Goal: Task Accomplishment & Management: Complete application form

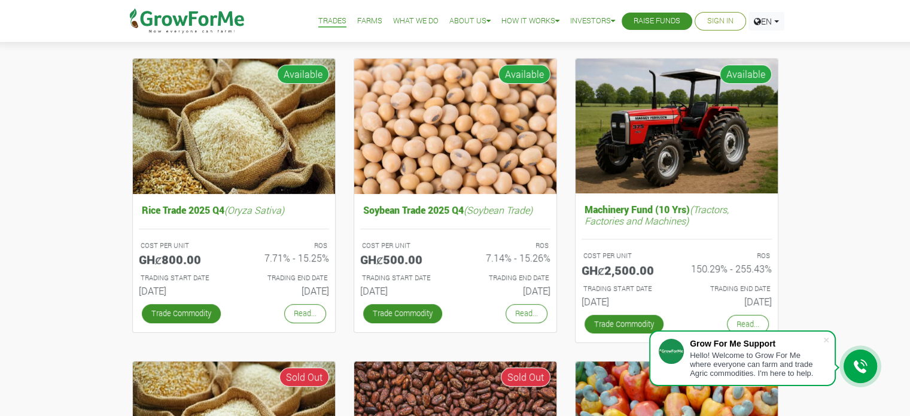
click at [710, 23] on link "Sign In" at bounding box center [720, 21] width 26 height 13
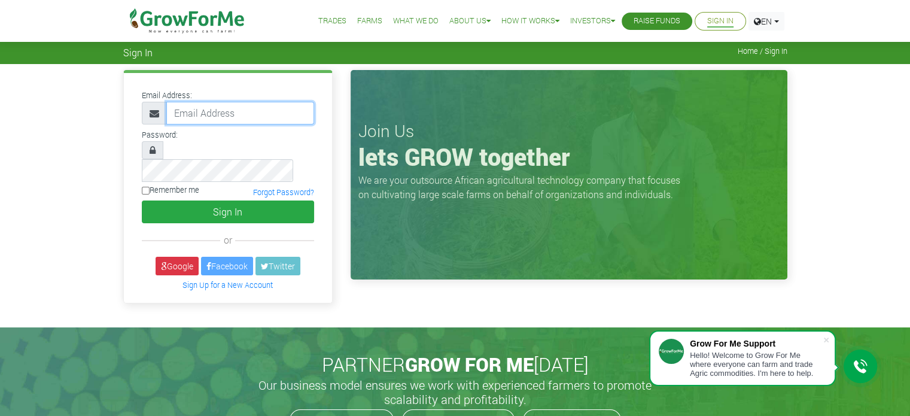
click at [194, 109] on input "email" at bounding box center [240, 113] width 148 height 23
paste input "@"
type input "233544783202@growforme.com"
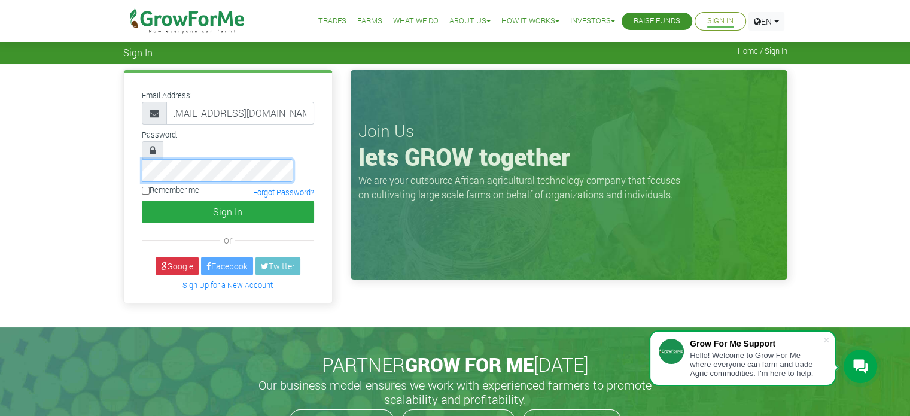
scroll to position [0, 0]
click at [146, 187] on input "Remember me" at bounding box center [146, 191] width 8 height 8
checkbox input "true"
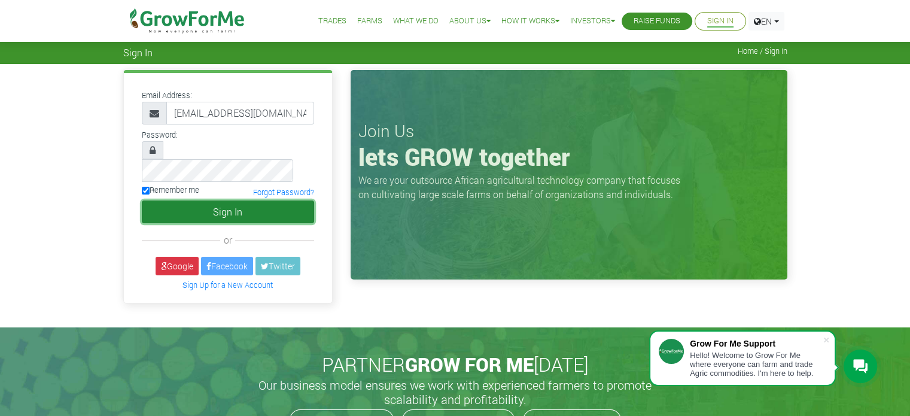
click at [178, 200] on button "Sign In" at bounding box center [228, 211] width 172 height 23
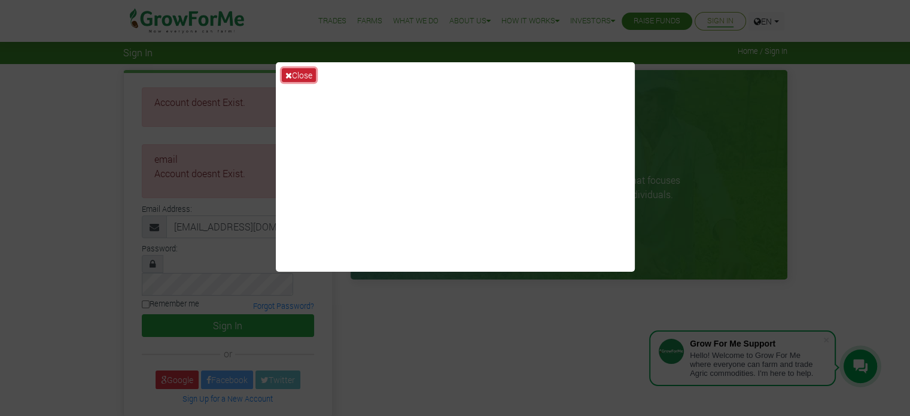
click at [299, 74] on button "Close" at bounding box center [299, 75] width 34 height 14
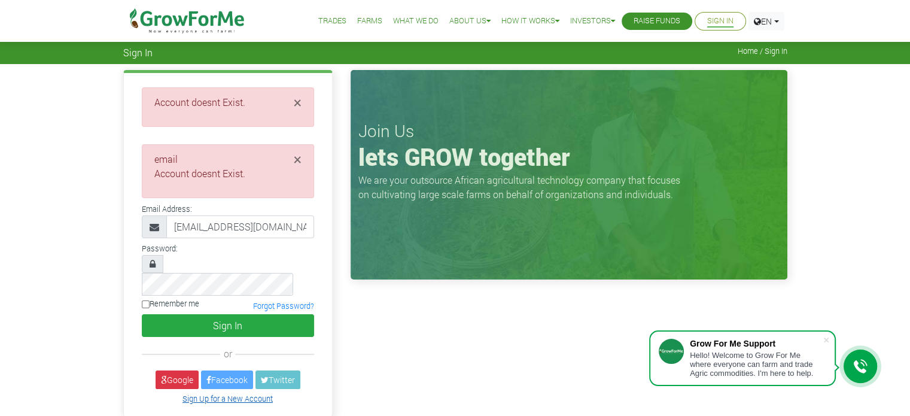
click at [214, 394] on link "Sign Up for a New Account" at bounding box center [227, 399] width 90 height 10
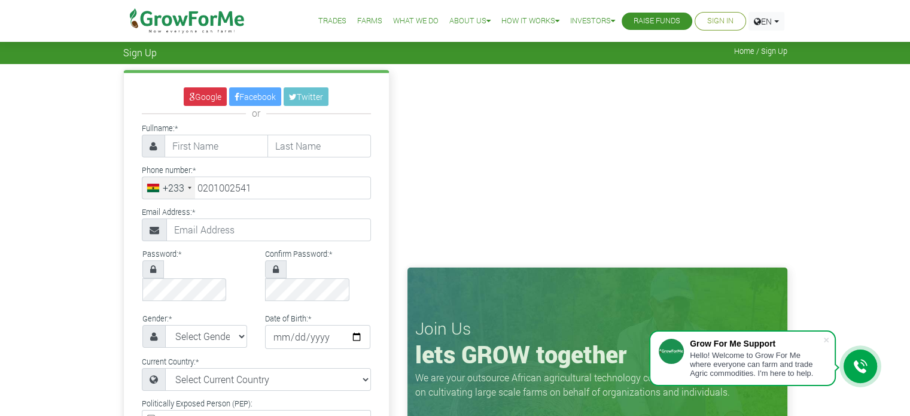
type input "20 100 2541"
select select "[GEOGRAPHIC_DATA]"
click at [202, 143] on input "text" at bounding box center [216, 146] width 103 height 23
type input "[PERSON_NAME]"
type input "Crommwell"
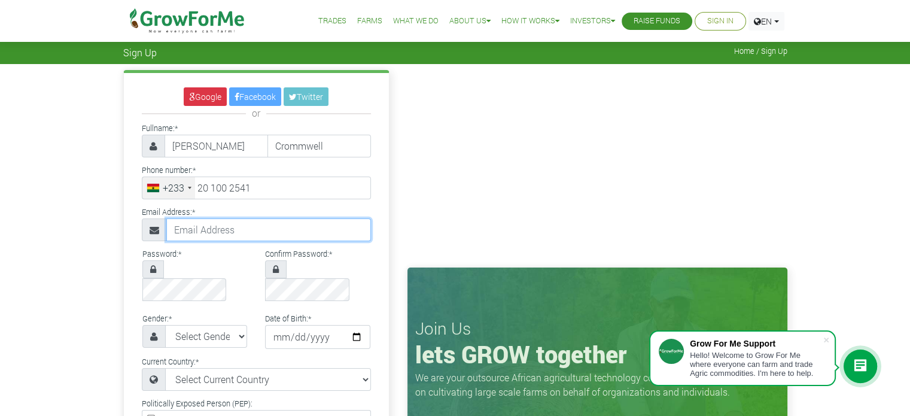
type input "[EMAIL_ADDRESS][DOMAIN_NAME]"
click at [227, 229] on input "crommwell4@gmail.com" at bounding box center [268, 229] width 205 height 23
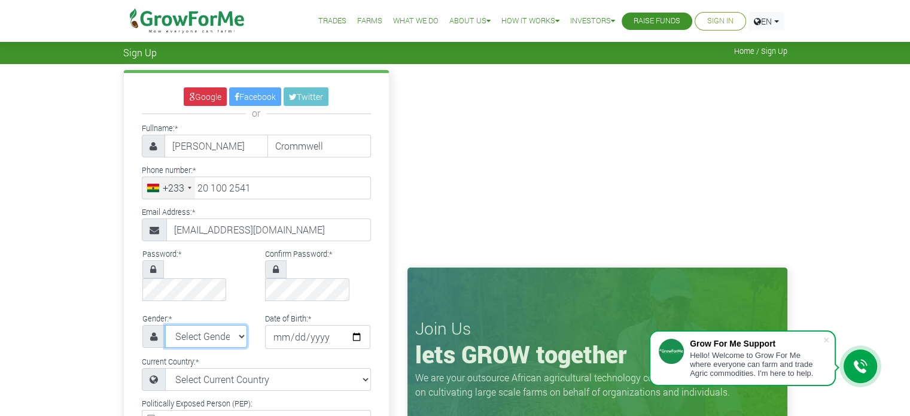
click at [238, 325] on select "Select Gender Female Male" at bounding box center [206, 336] width 83 height 23
select select "Male"
click at [165, 325] on select "Select Gender Female Male" at bounding box center [206, 336] width 83 height 23
click at [288, 325] on input "date" at bounding box center [317, 337] width 105 height 24
click at [313, 325] on input "date" at bounding box center [317, 337] width 105 height 24
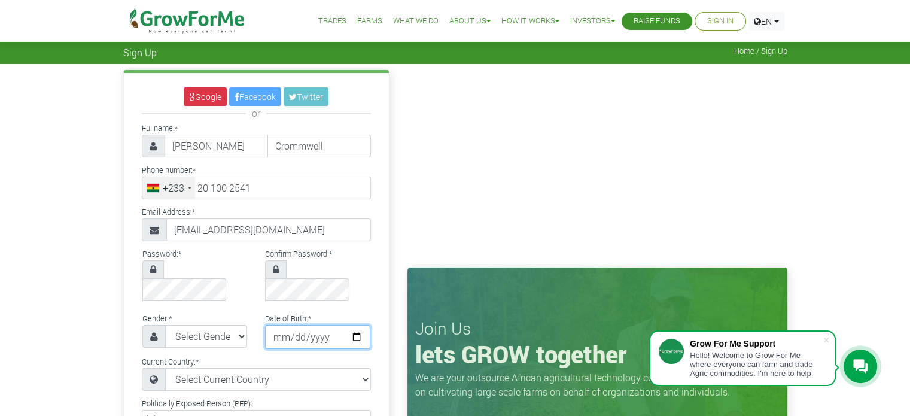
click at [357, 325] on input "date" at bounding box center [317, 337] width 105 height 24
type input "1994-06-14"
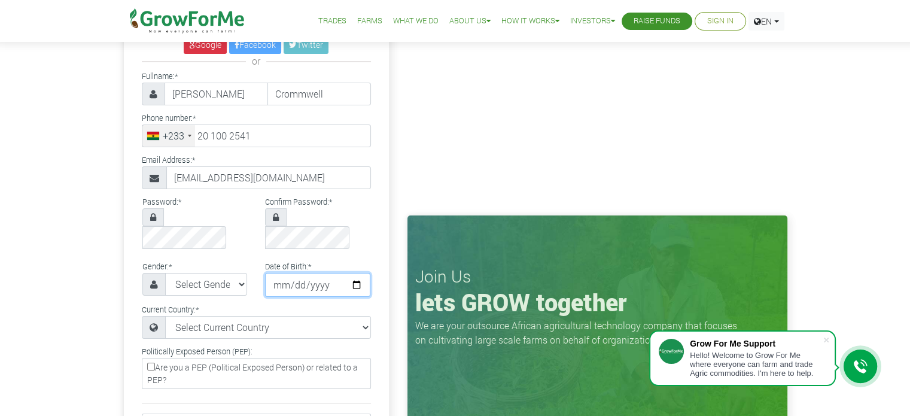
scroll to position [72, 0]
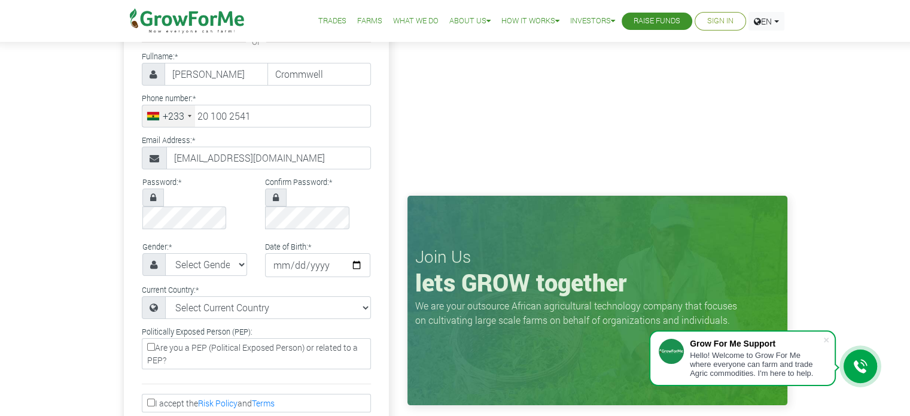
click at [151, 398] on input "I accept the Risk Policy and Terms" at bounding box center [151, 402] width 8 height 8
checkbox input "true"
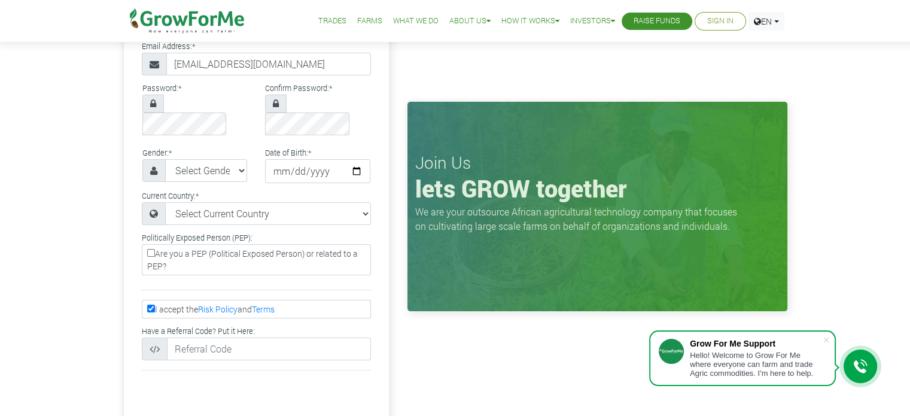
scroll to position [191, 0]
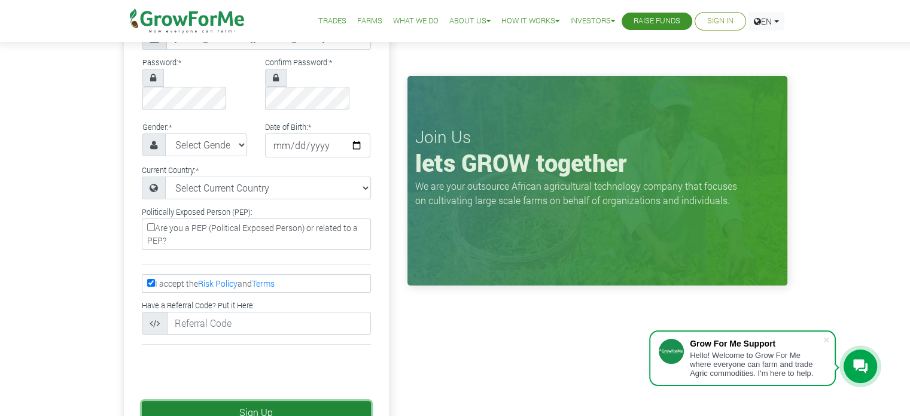
click at [184, 401] on button "Sign Up" at bounding box center [256, 412] width 229 height 23
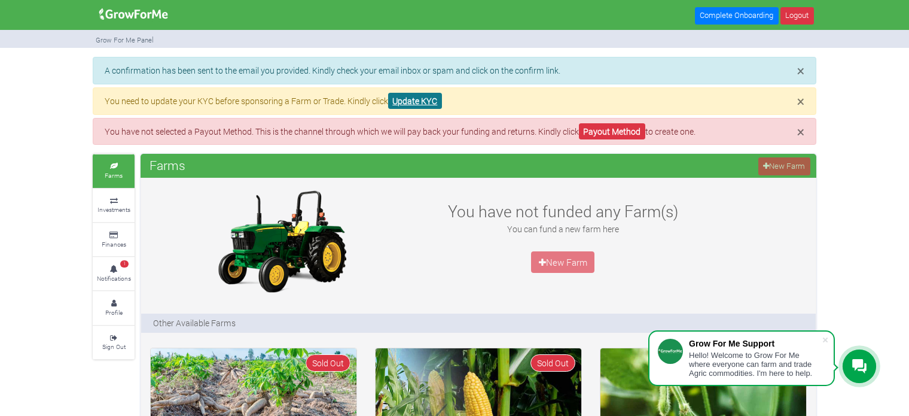
click at [409, 105] on link "Update KYC" at bounding box center [415, 101] width 54 height 16
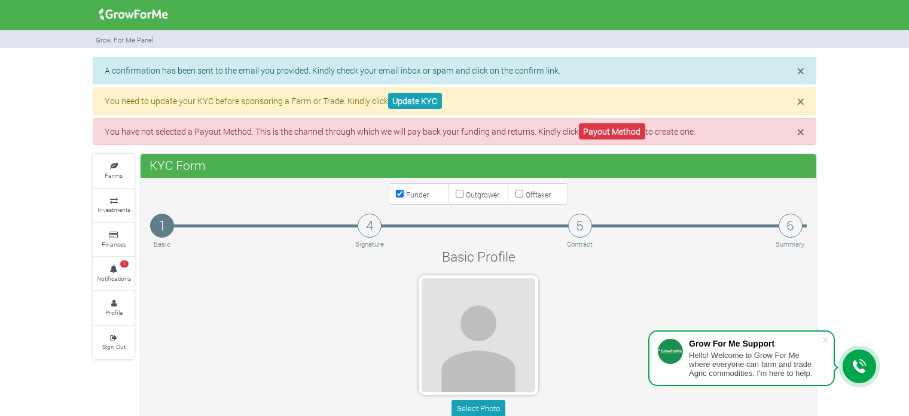
type input "20 100 2541"
click at [373, 263] on div "Basic Profile" at bounding box center [478, 256] width 675 height 20
click at [120, 274] on small "Notifications" at bounding box center [114, 278] width 34 height 8
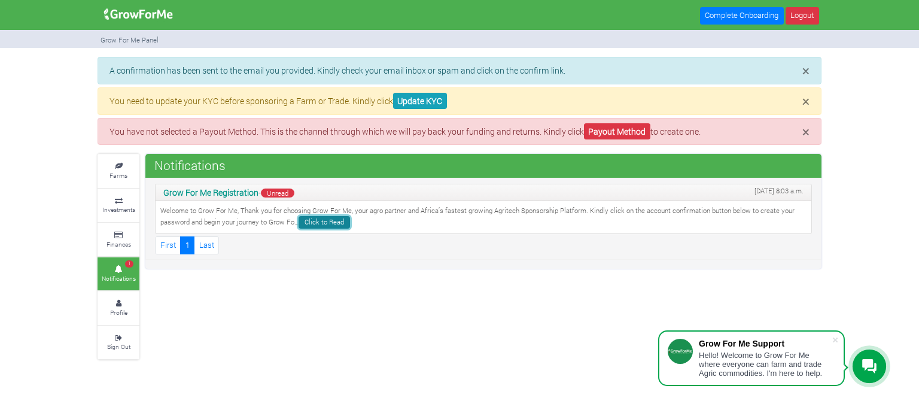
click at [318, 223] on link "Click to Read" at bounding box center [324, 222] width 51 height 13
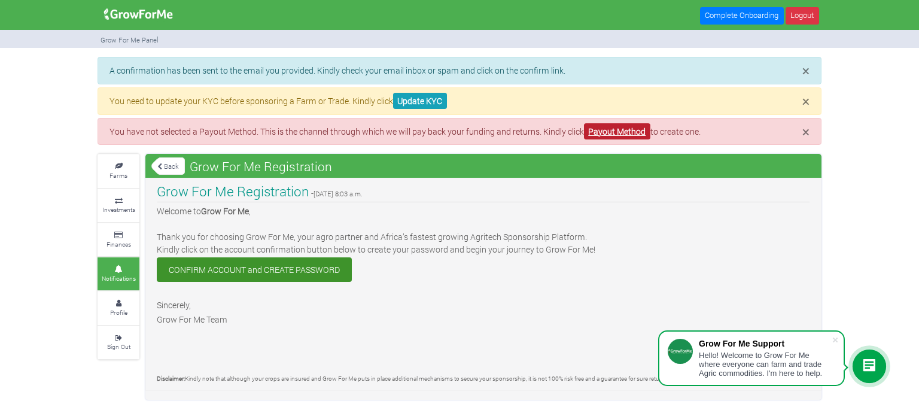
click at [607, 129] on link "Payout Method" at bounding box center [617, 131] width 66 height 16
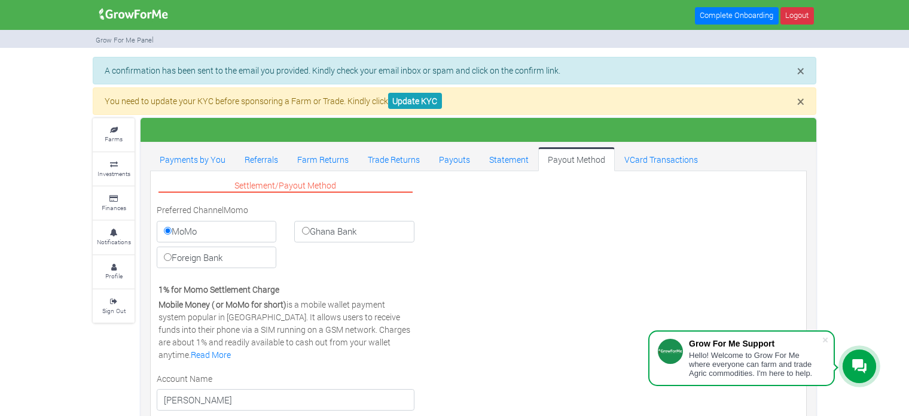
click at [302, 232] on input "Ghana Bank" at bounding box center [306, 231] width 8 height 8
radio input "true"
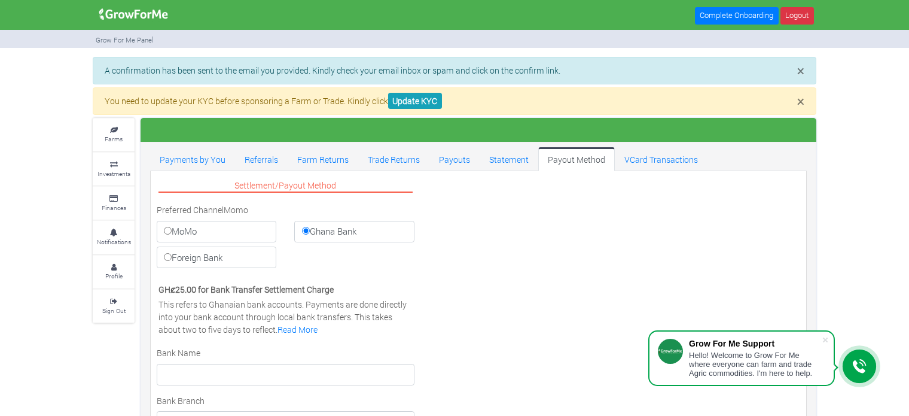
click at [230, 234] on label "MoMo" at bounding box center [217, 232] width 120 height 22
click at [172, 234] on input "MoMo" at bounding box center [168, 231] width 8 height 8
radio input "true"
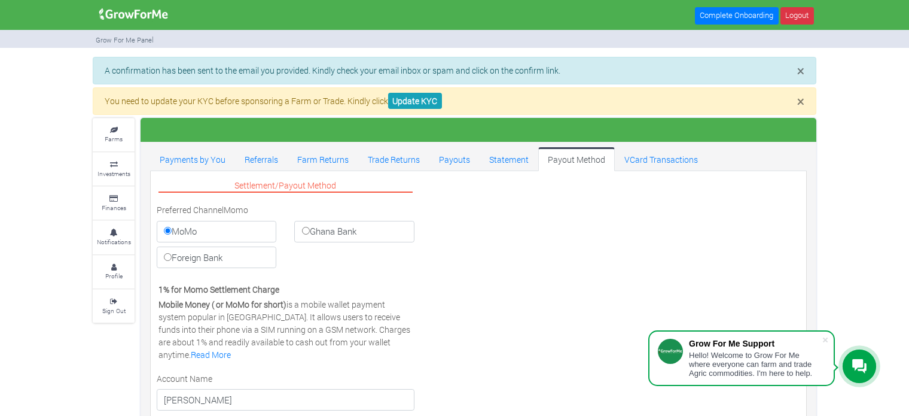
click at [302, 227] on input "Ghana Bank" at bounding box center [306, 231] width 8 height 8
radio input "true"
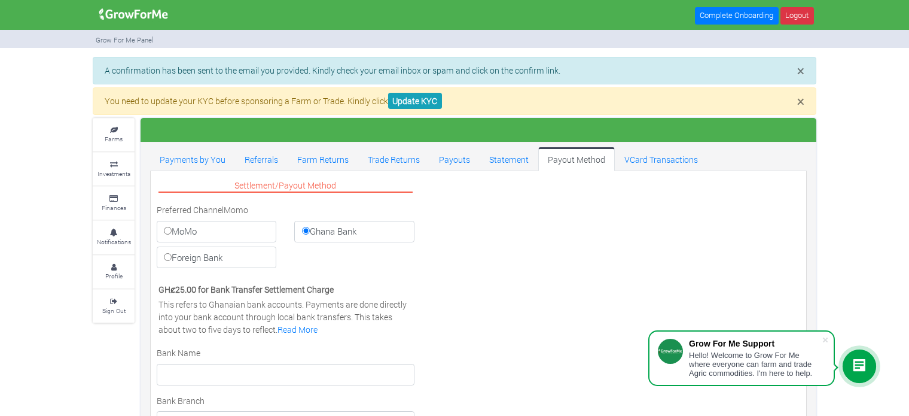
click at [164, 253] on input "Foreign Bank" at bounding box center [168, 257] width 8 height 8
radio input "true"
click at [164, 227] on input "MoMo" at bounding box center [168, 231] width 8 height 8
radio input "true"
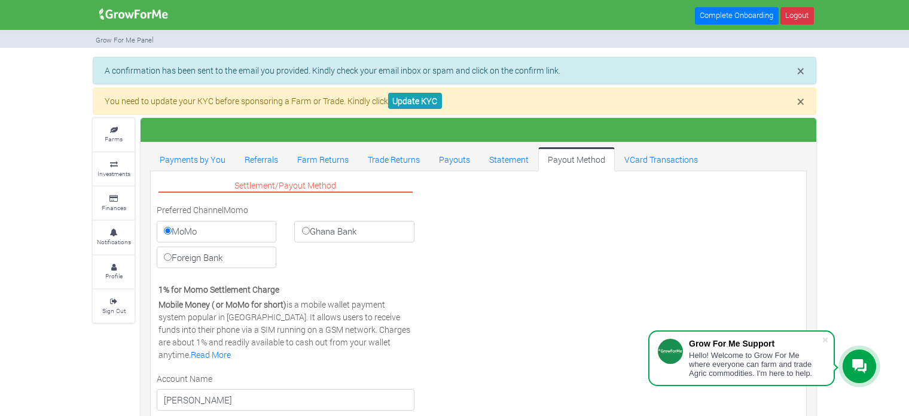
click at [339, 283] on p "1% for Momo Settlement Charge" at bounding box center [286, 289] width 254 height 13
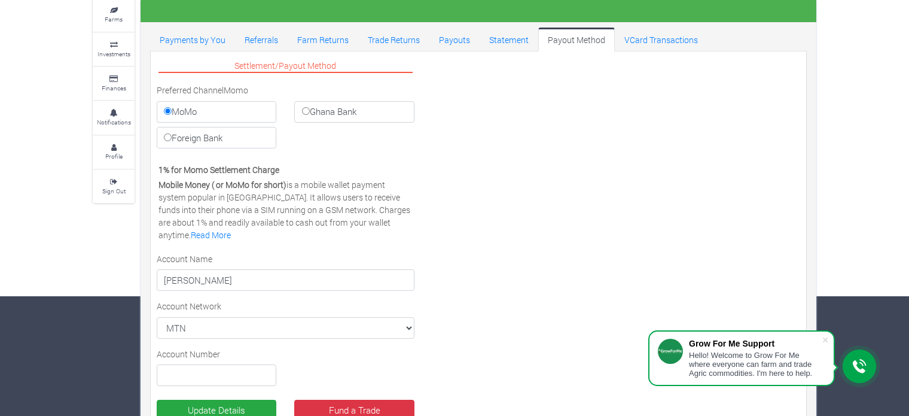
scroll to position [144, 0]
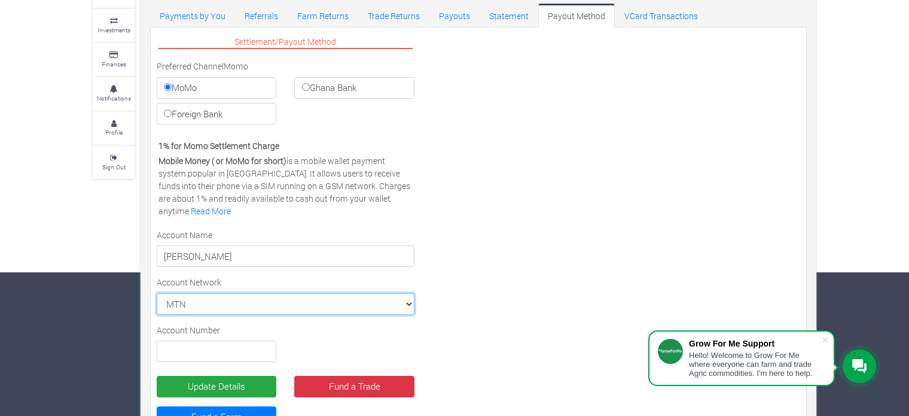
click at [394, 304] on select "MTN MTN VODAFONE AIRTEL TIGO" at bounding box center [286, 304] width 258 height 22
select select "VODAFONE"
click at [157, 293] on select "MTN MTN VODAFONE AIRTEL TIGO" at bounding box center [286, 304] width 258 height 22
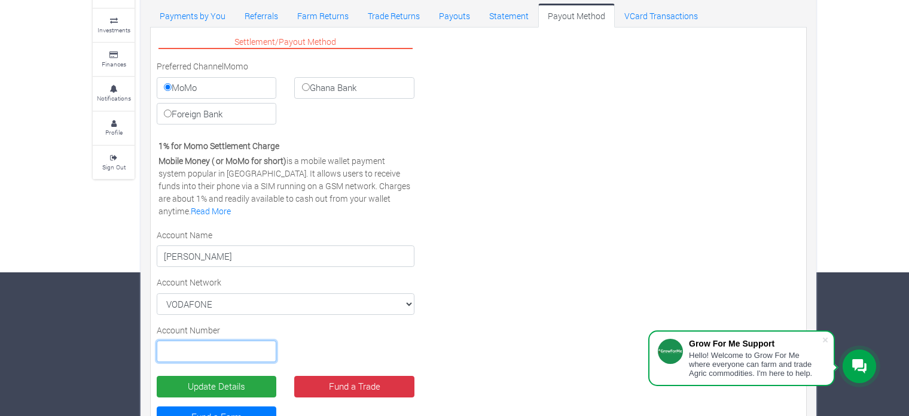
click at [229, 351] on input "text" at bounding box center [217, 351] width 120 height 22
type input "0201002541"
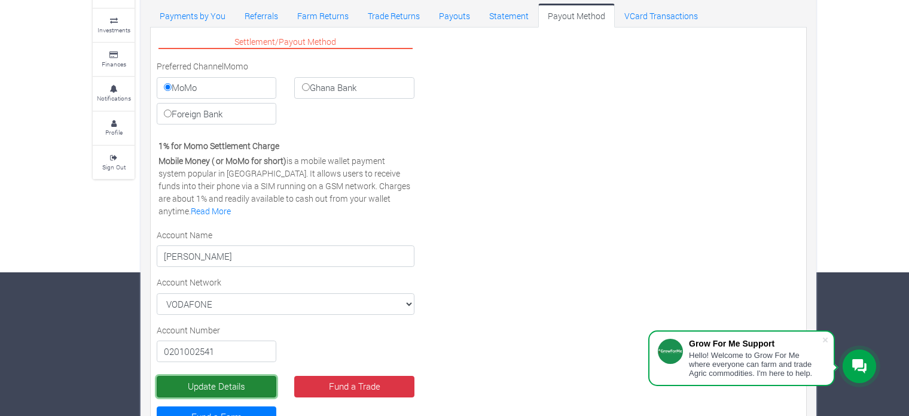
click at [254, 380] on button "Update Details" at bounding box center [217, 387] width 120 height 22
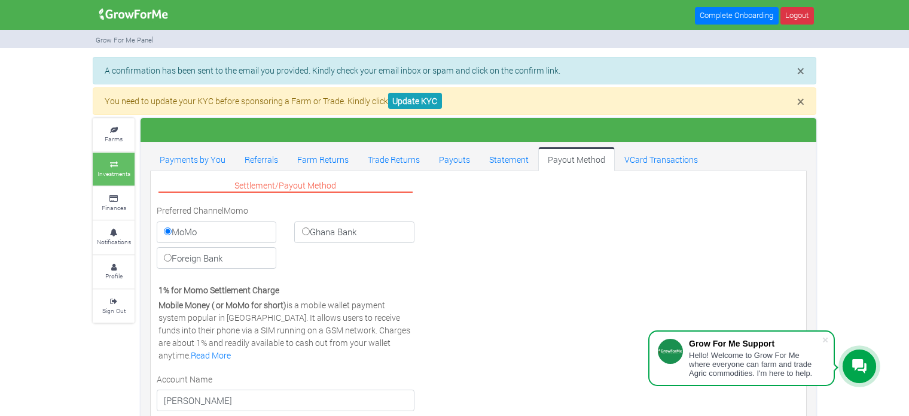
click at [114, 175] on small "Investments" at bounding box center [114, 173] width 33 height 8
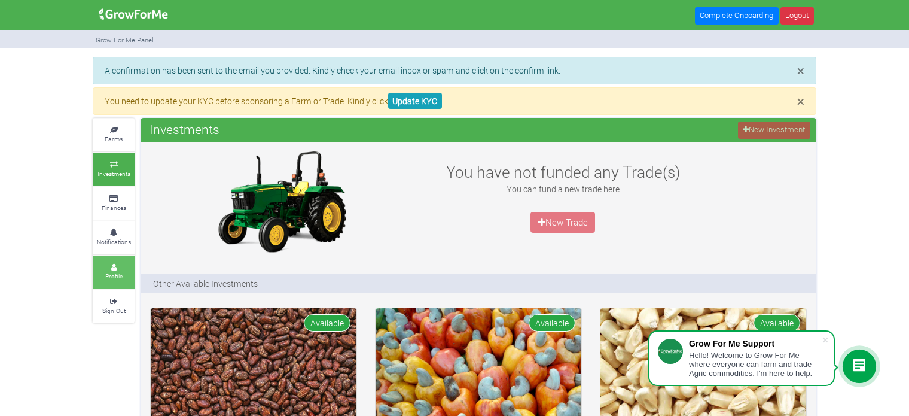
click at [109, 264] on icon at bounding box center [114, 267] width 36 height 6
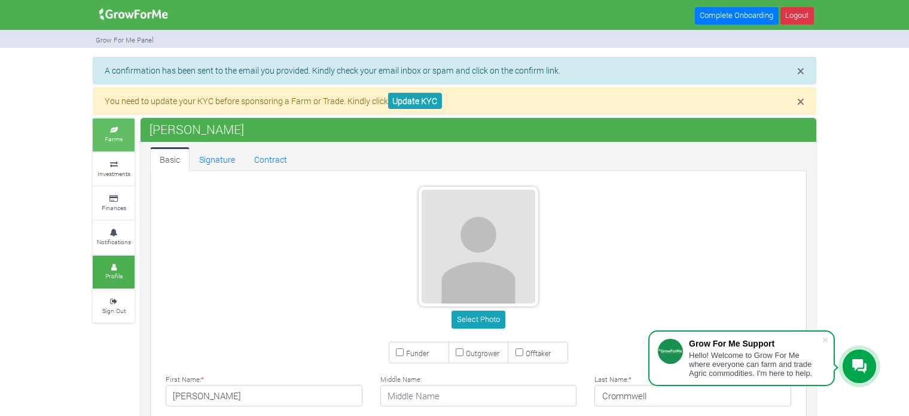
click at [118, 140] on small "Farms" at bounding box center [114, 139] width 18 height 8
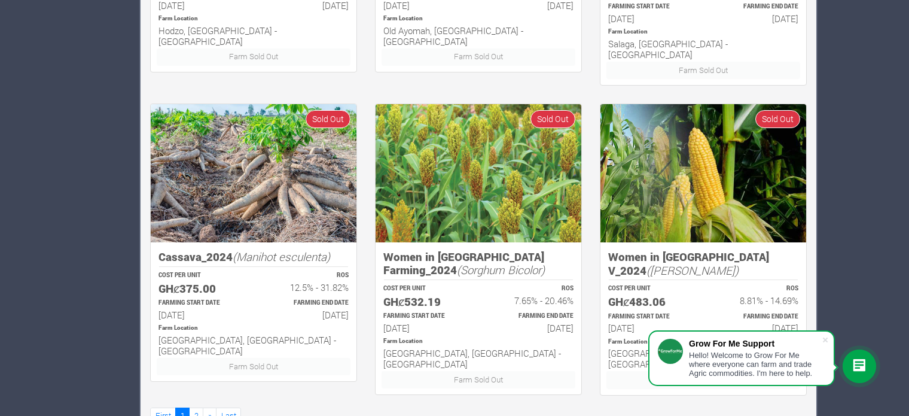
scroll to position [823, 0]
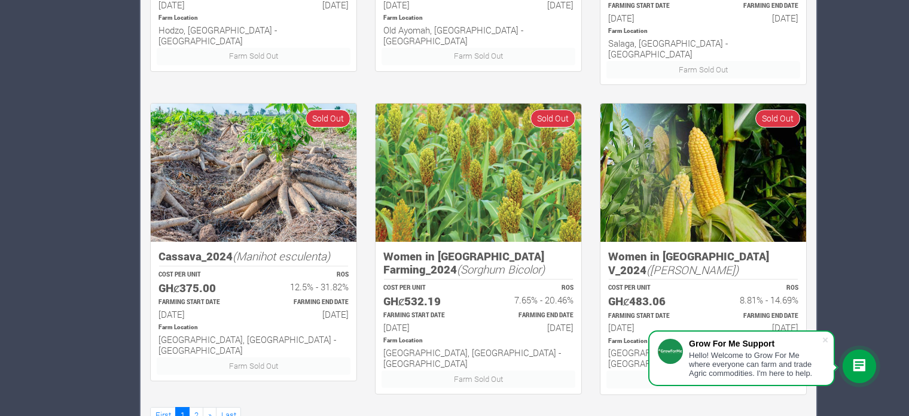
click at [199, 407] on link "2" at bounding box center [196, 415] width 14 height 17
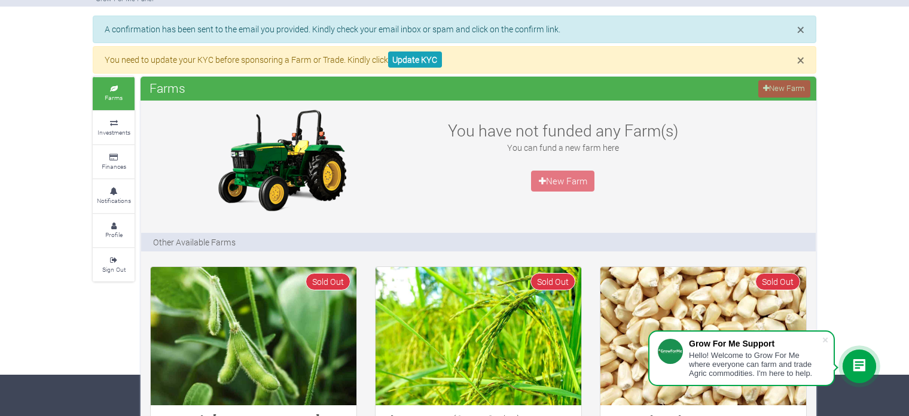
scroll to position [34, 0]
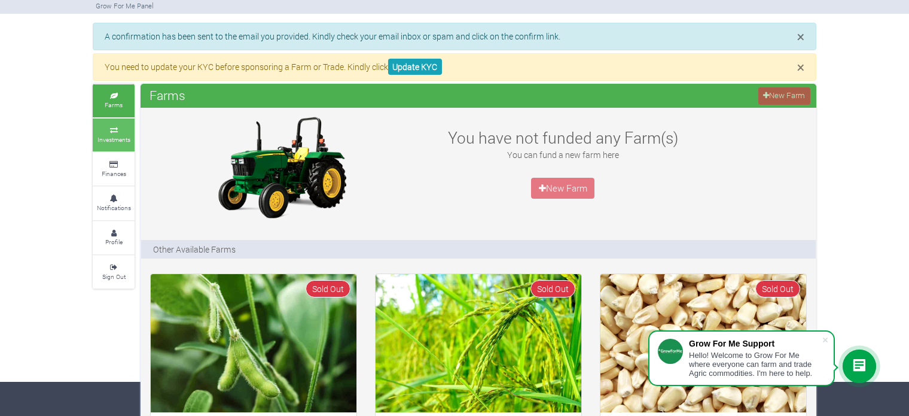
click at [105, 139] on small "Investments" at bounding box center [114, 139] width 33 height 8
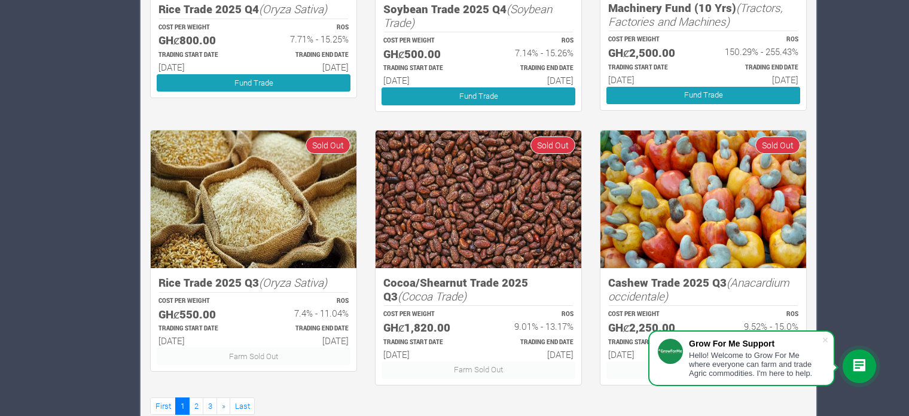
scroll to position [749, 0]
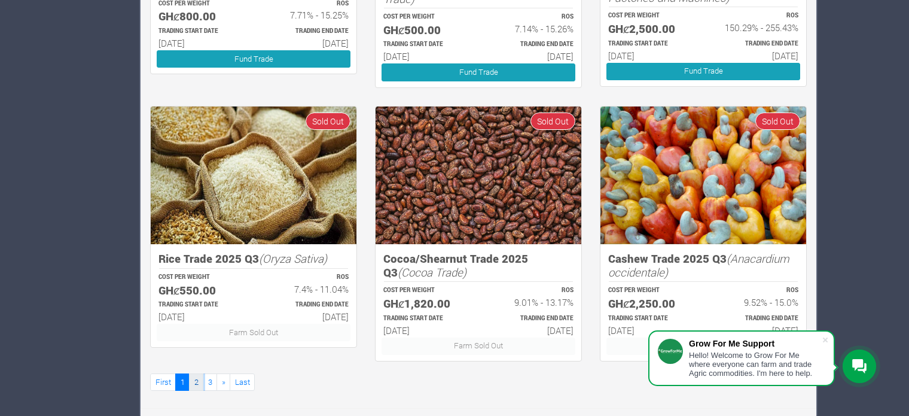
click at [199, 379] on link "2" at bounding box center [196, 381] width 14 height 17
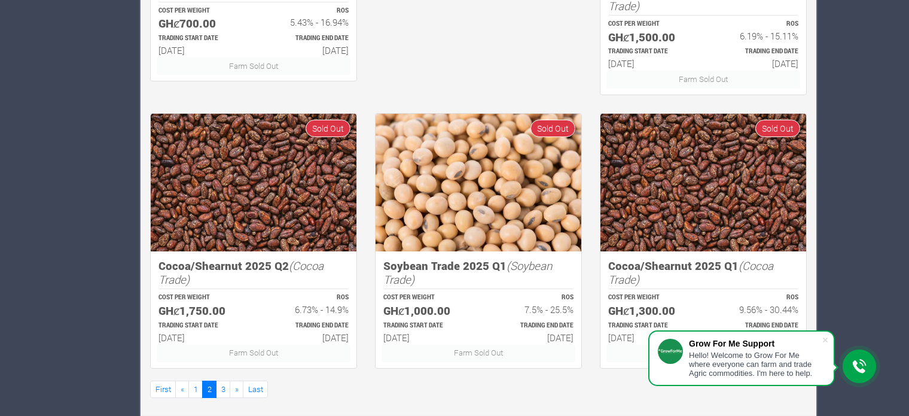
scroll to position [749, 0]
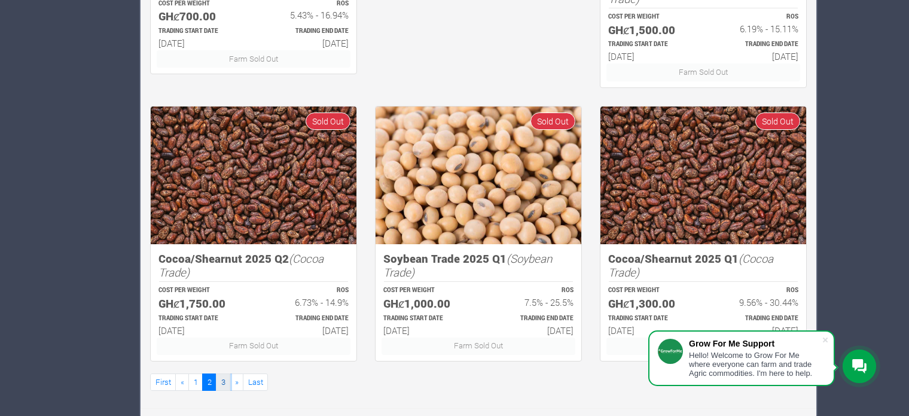
click at [227, 380] on link "3" at bounding box center [223, 381] width 14 height 17
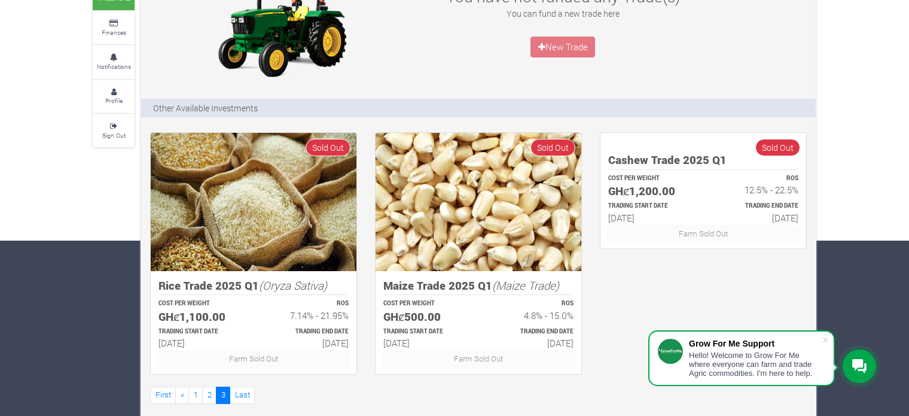
scroll to position [189, 0]
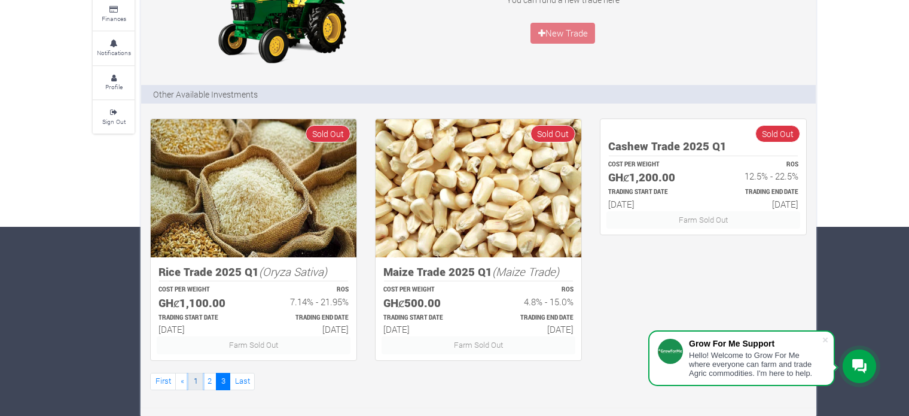
click at [191, 377] on link "1" at bounding box center [195, 381] width 14 height 17
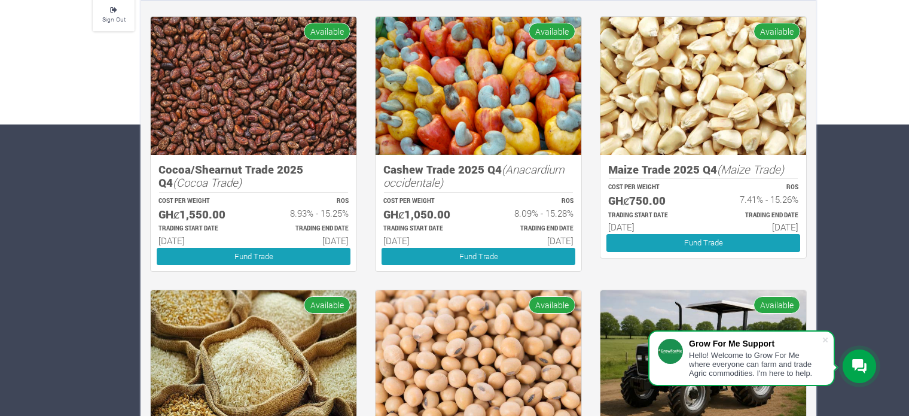
scroll to position [263, 0]
